Goal: Task Accomplishment & Management: Use online tool/utility

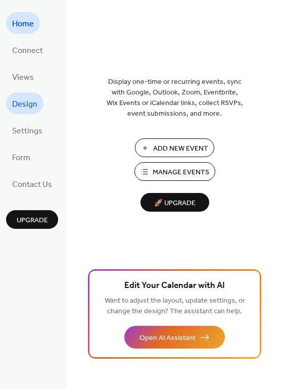
click at [27, 97] on span "Design" at bounding box center [24, 104] width 25 height 16
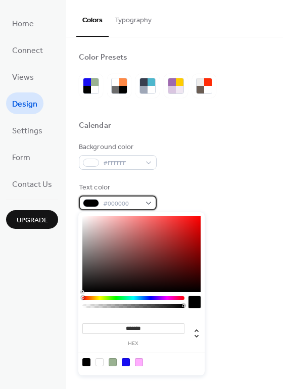
click at [148, 202] on div "#000000" at bounding box center [118, 202] width 78 height 15
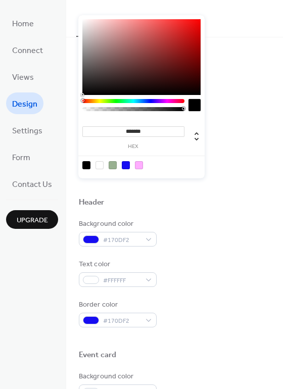
scroll to position [202, 0]
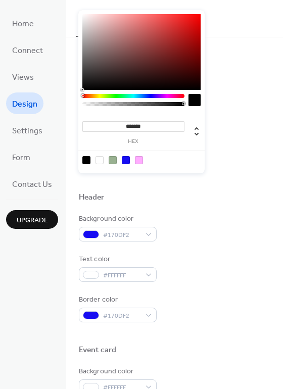
click at [98, 158] on div at bounding box center [99, 160] width 8 height 8
type input "*******"
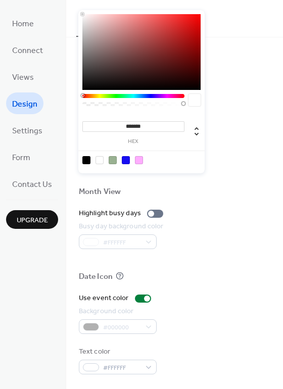
scroll to position [432, 0]
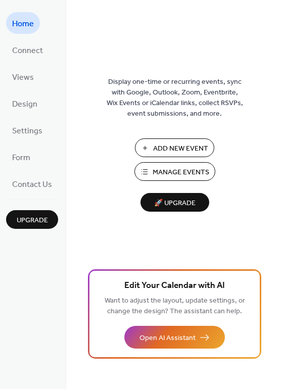
click at [165, 146] on span "Add New Event" at bounding box center [180, 148] width 55 height 11
